Goal: Communication & Community: Answer question/provide support

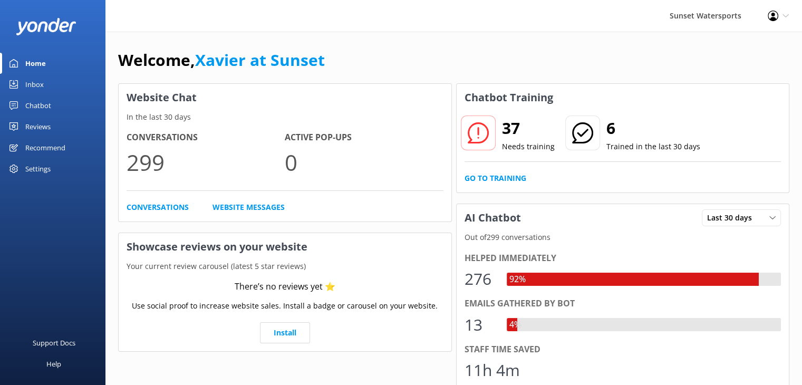
click at [40, 84] on div "Inbox" at bounding box center [34, 84] width 18 height 21
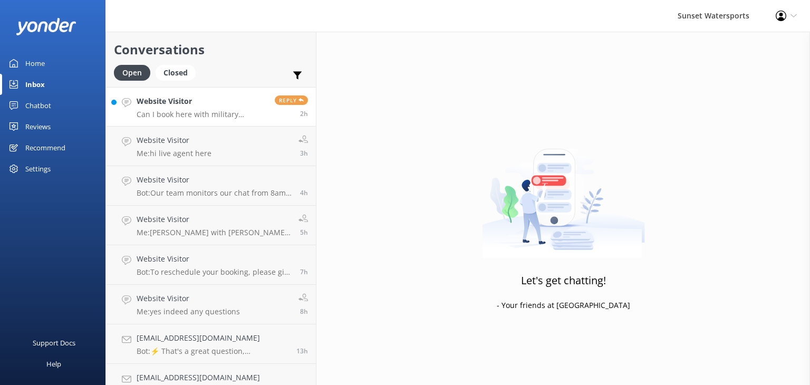
click at [210, 112] on p "Can I book here with military discount" at bounding box center [202, 114] width 130 height 9
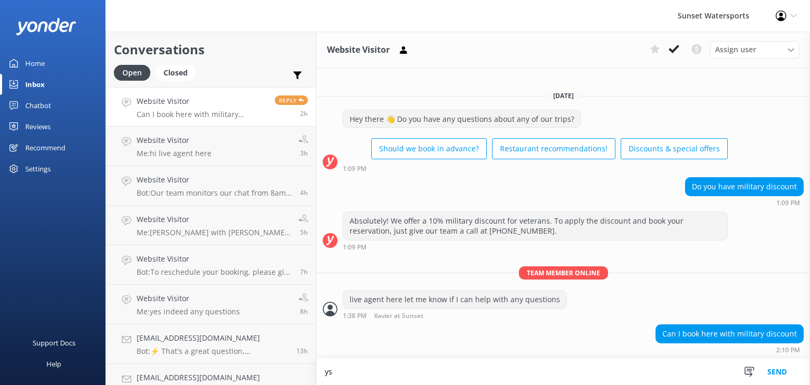
type textarea "y"
type textarea "yes how many in your group?"
click at [780, 374] on button "Send" at bounding box center [777, 372] width 40 height 26
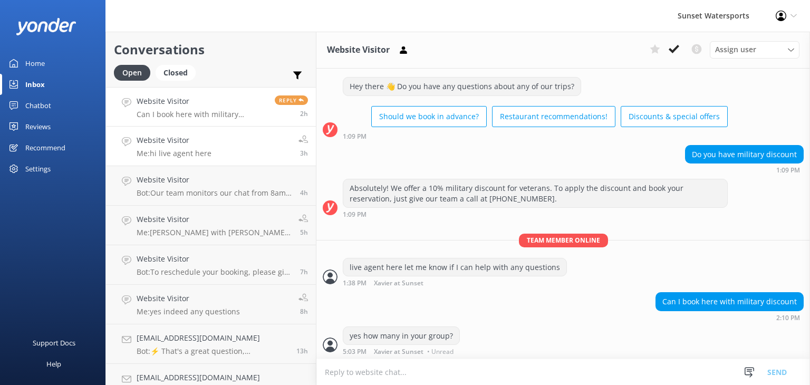
click at [179, 147] on div "Website Visitor Me: hi live agent here" at bounding box center [174, 146] width 75 height 23
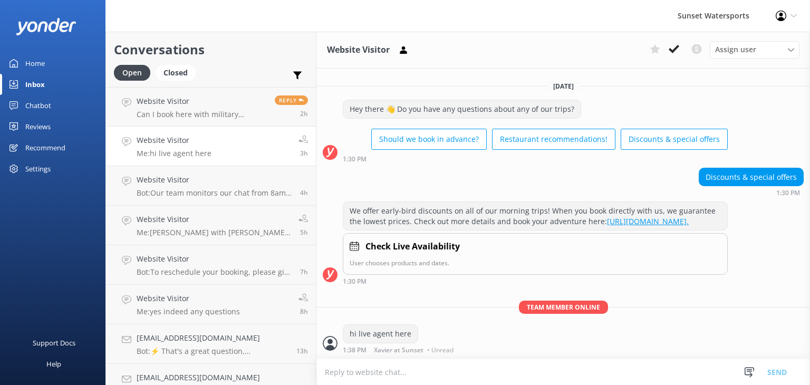
scroll to position [5, 0]
click at [186, 195] on p "Bot: Our team monitors our chat from 8am to 8pm and will be with you shortly! I…" at bounding box center [215, 192] width 156 height 9
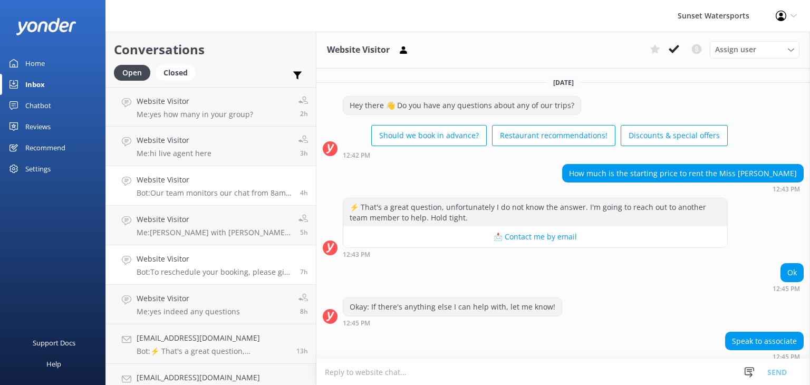
scroll to position [71, 0]
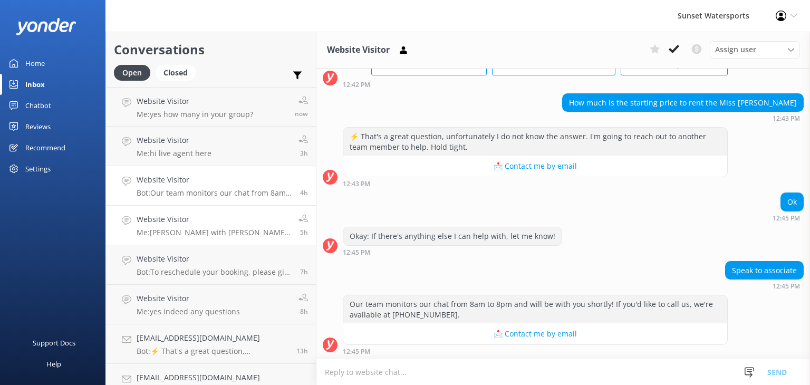
click at [202, 217] on h4 "Website Visitor" at bounding box center [214, 220] width 154 height 12
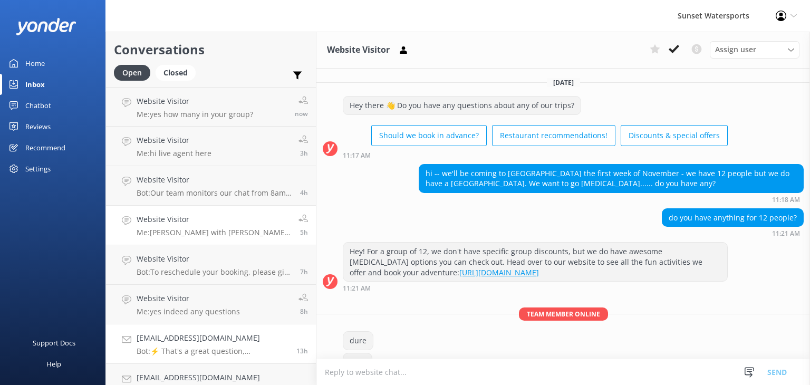
scroll to position [182, 0]
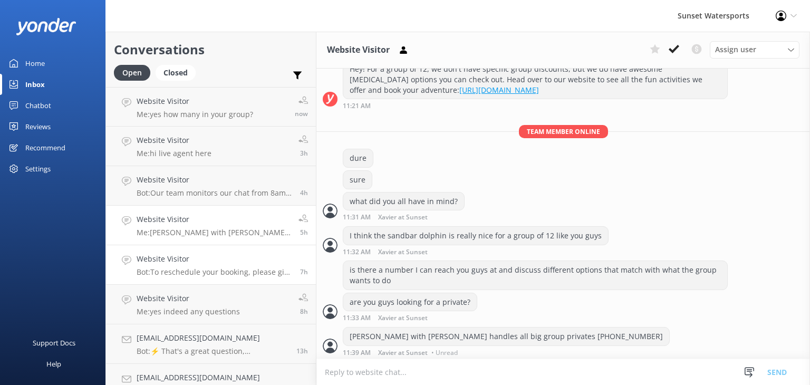
click at [179, 271] on p "Bot: To reschedule your booking, please give our office a call at [PHONE_NUMBER…" at bounding box center [215, 271] width 156 height 9
